Goal: Find specific page/section: Find specific page/section

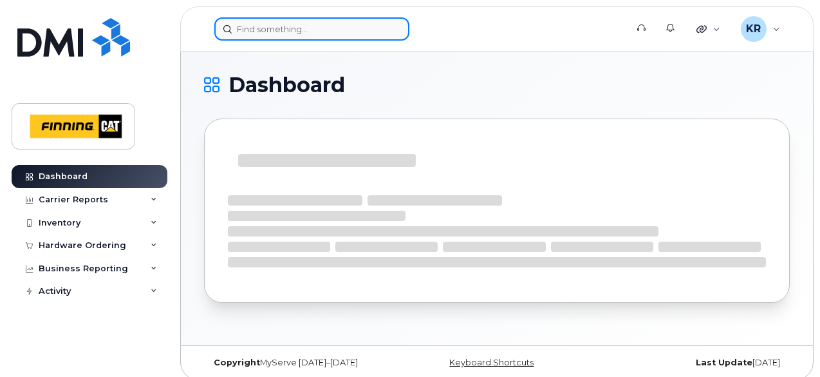
click at [263, 28] on input at bounding box center [311, 28] width 195 height 23
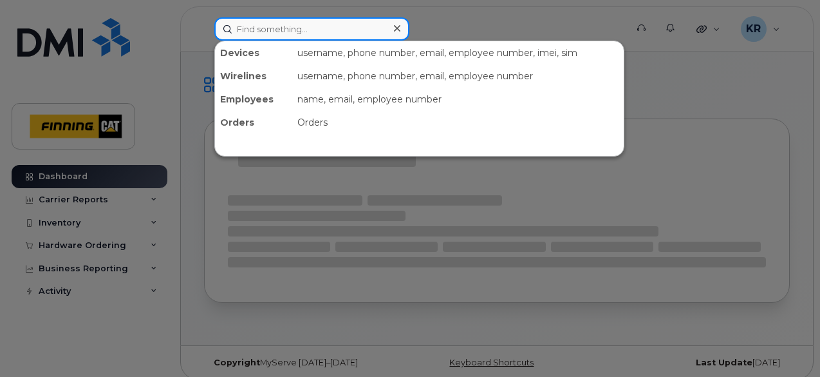
paste input "[PERSON_NAME] [PERSON_NAME]"
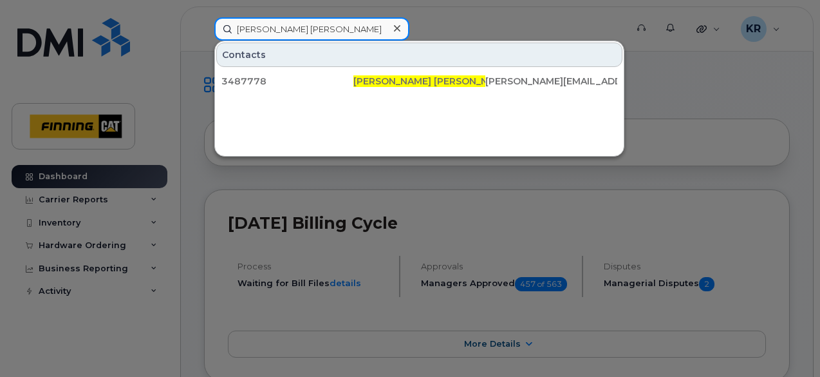
type input "[PERSON_NAME] [PERSON_NAME]"
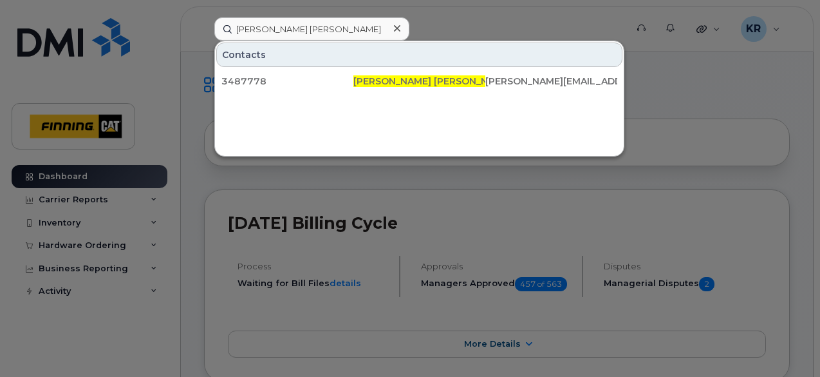
drag, startPoint x: 397, startPoint y: 29, endPoint x: 382, endPoint y: 26, distance: 14.5
click at [397, 29] on icon at bounding box center [397, 28] width 6 height 6
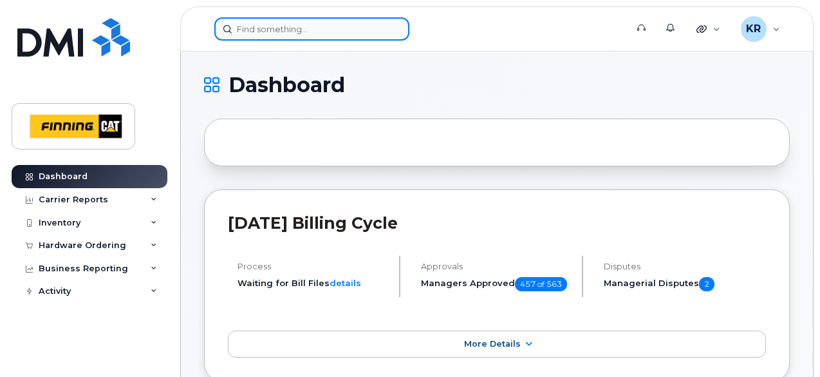
click at [267, 32] on input at bounding box center [311, 28] width 195 height 23
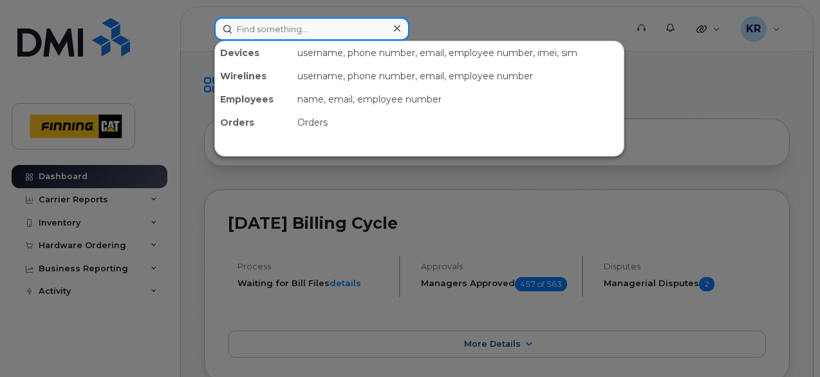
paste input "5875941049"
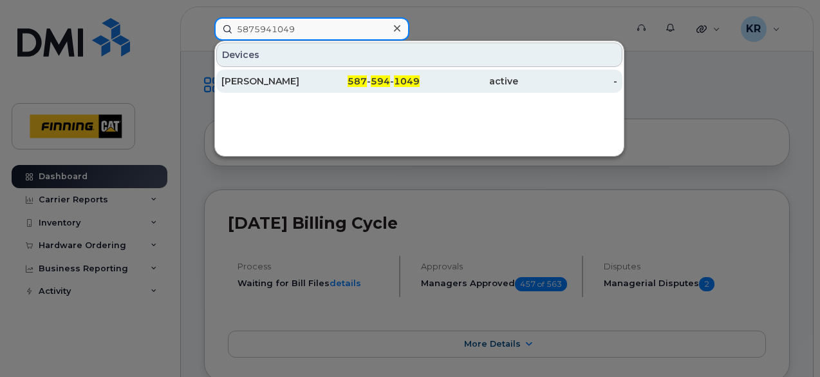
type input "5875941049"
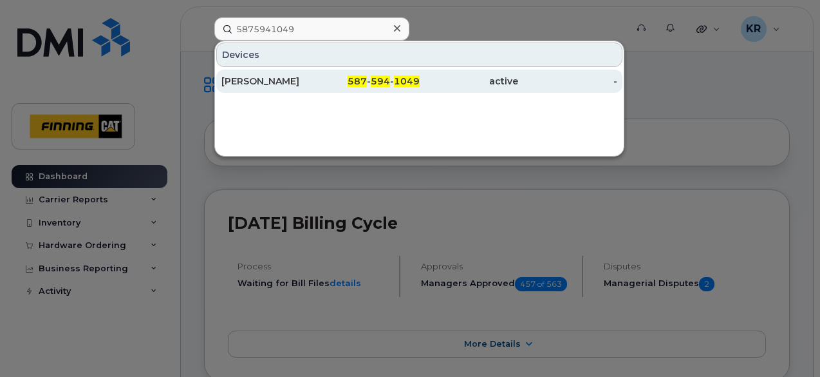
click at [397, 83] on span "1049" at bounding box center [407, 81] width 26 height 12
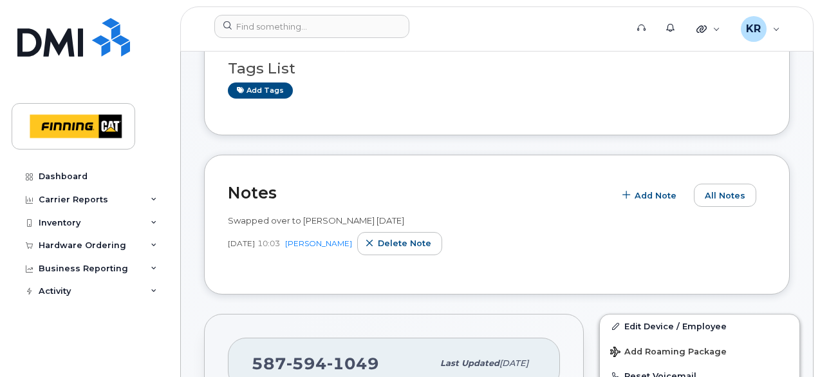
scroll to position [129, 0]
